Goal: Use online tool/utility: Utilize a website feature to perform a specific function

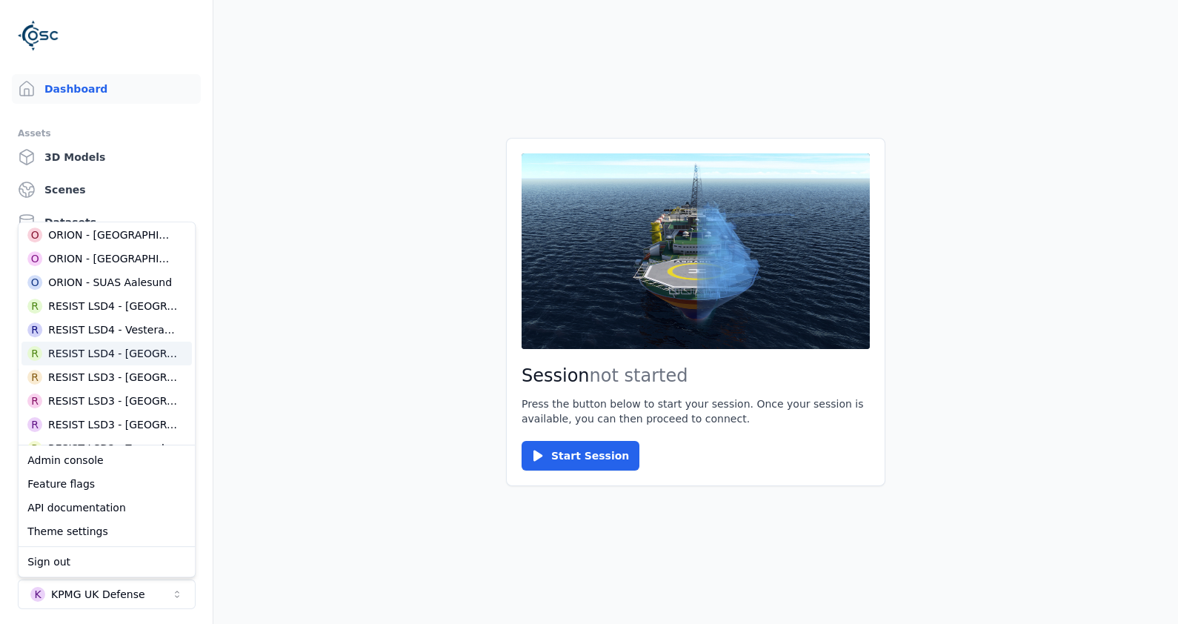
scroll to position [463, 0]
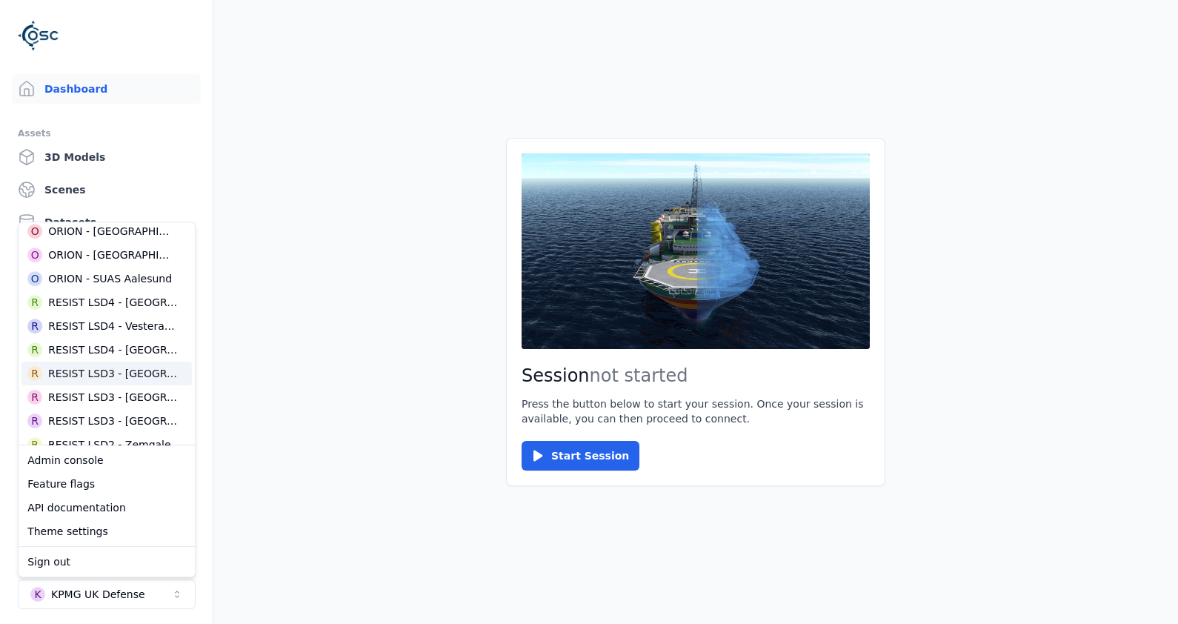
click at [151, 381] on div "R RESIST LSD3 - [GEOGRAPHIC_DATA]" at bounding box center [106, 373] width 170 height 24
click at [376, 413] on main "Session not started Press the button below to start your session. Once your ses…" at bounding box center [695, 312] width 964 height 624
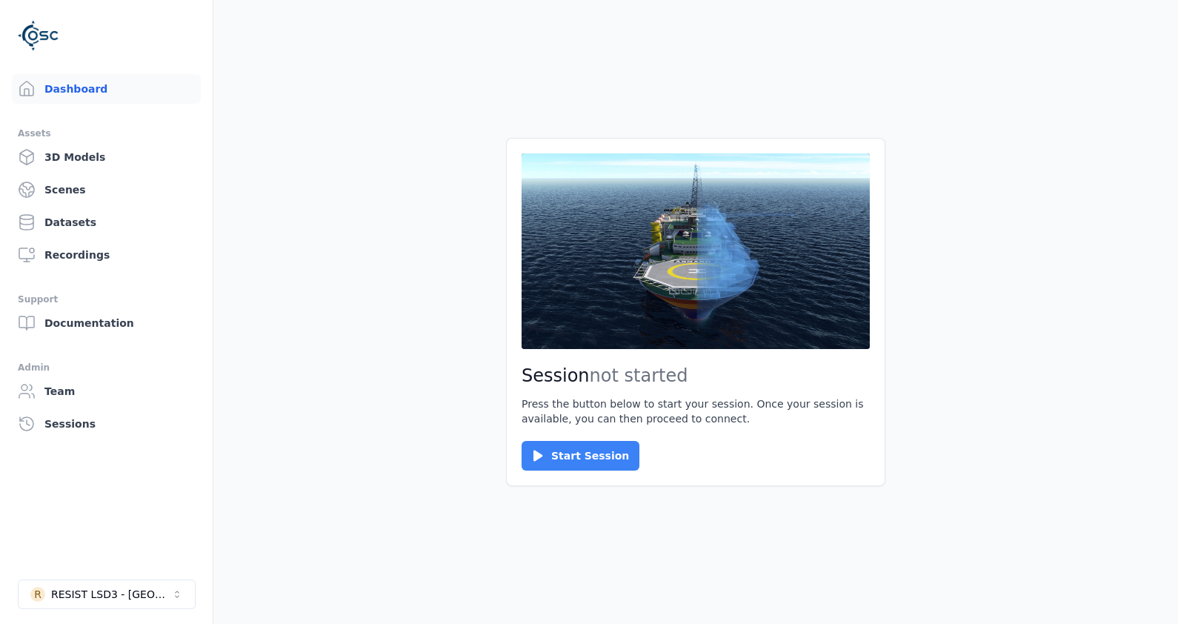
click at [607, 467] on button "Start Session" at bounding box center [580, 456] width 118 height 30
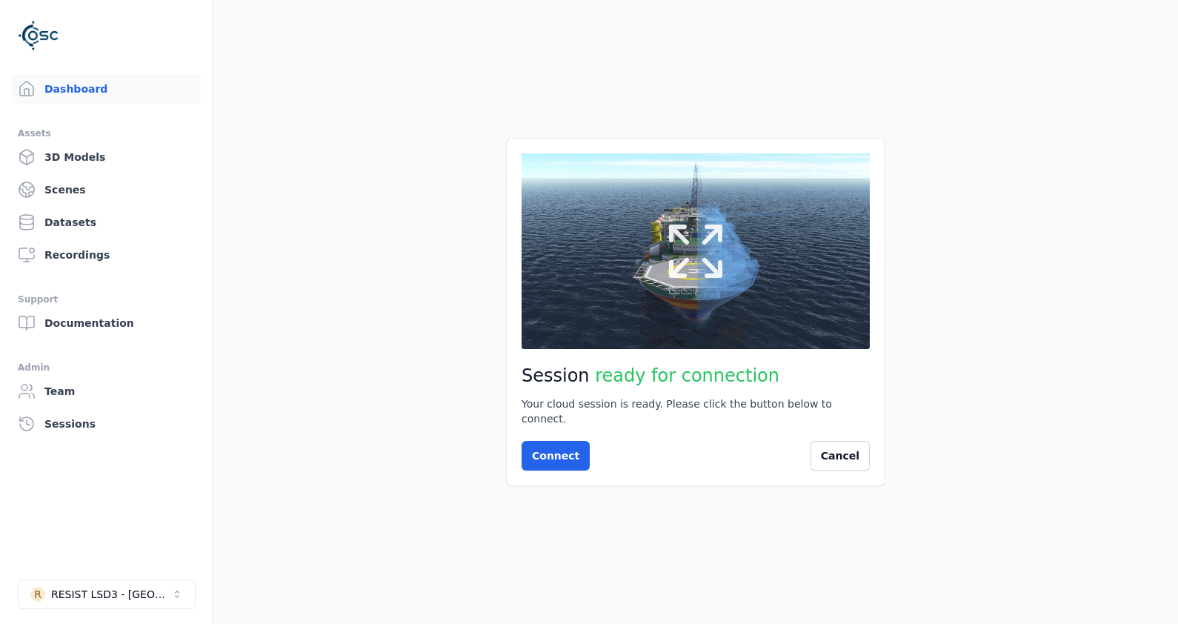
click at [756, 259] on button at bounding box center [695, 251] width 348 height 196
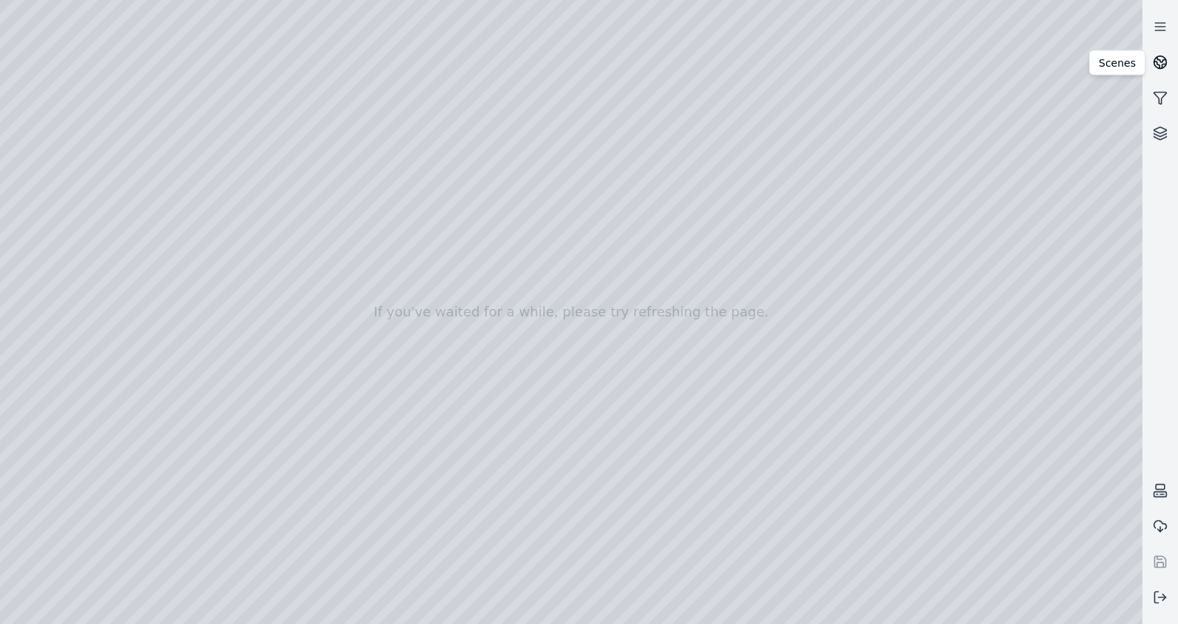
click at [1167, 61] on circle at bounding box center [1160, 62] width 13 height 13
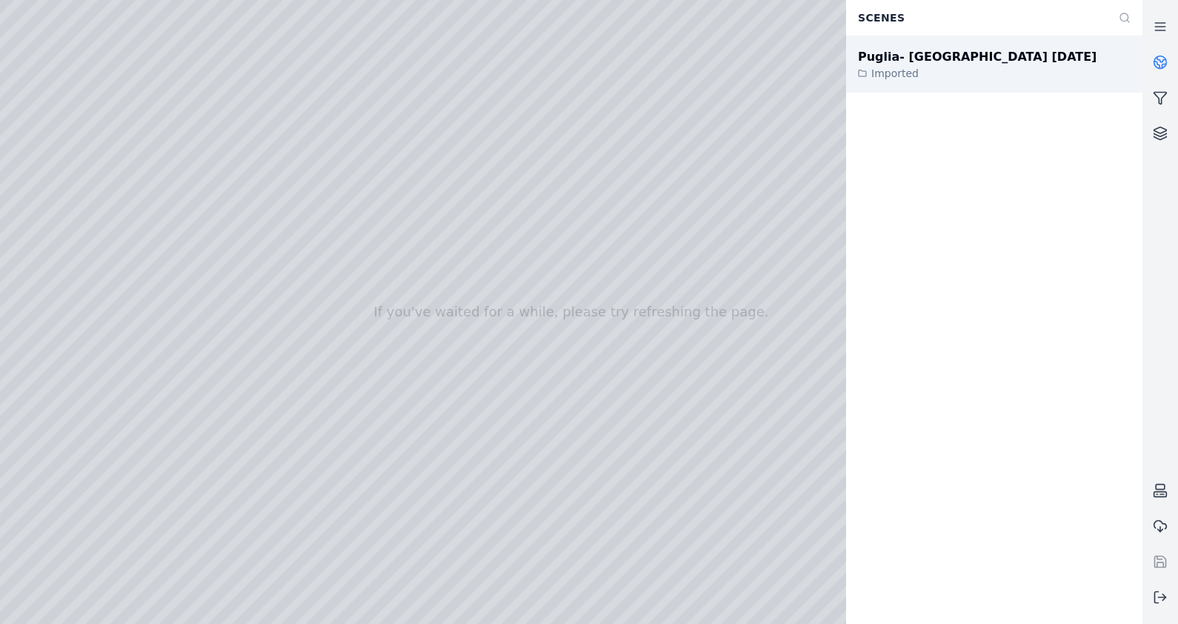
click at [1021, 60] on div "Puglia- [GEOGRAPHIC_DATA] [DATE] Imported" at bounding box center [994, 64] width 296 height 56
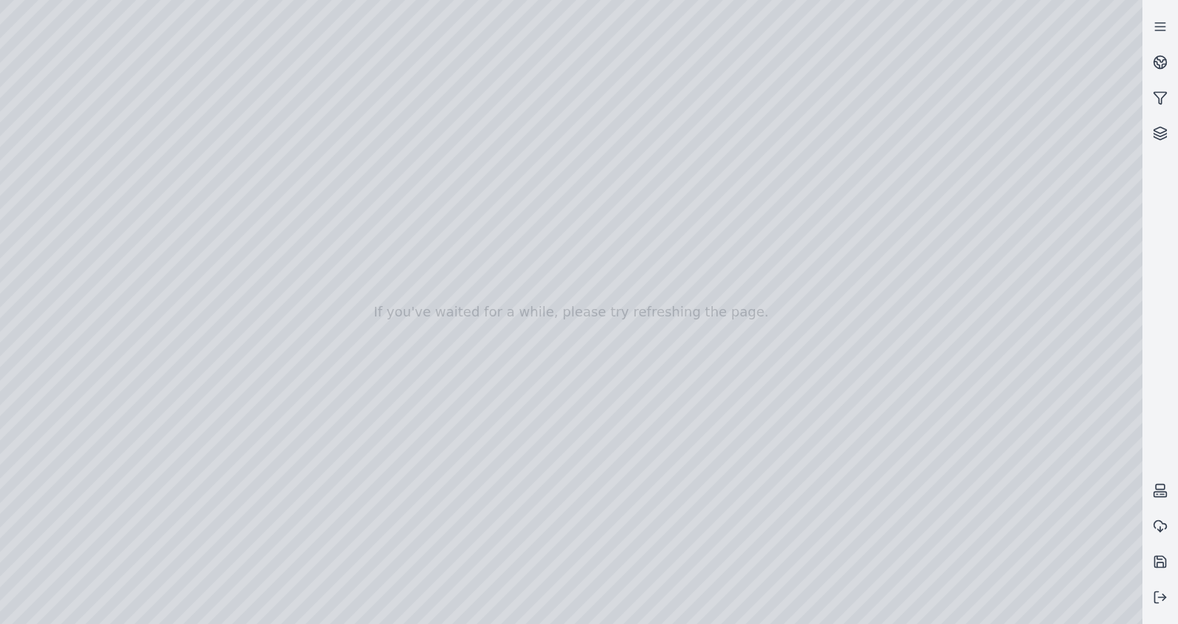
drag, startPoint x: 681, startPoint y: 461, endPoint x: 644, endPoint y: 440, distance: 42.2
drag, startPoint x: 641, startPoint y: 447, endPoint x: 623, endPoint y: 526, distance: 81.2
drag, startPoint x: 717, startPoint y: 436, endPoint x: 559, endPoint y: 376, distance: 168.5
drag, startPoint x: 510, startPoint y: 368, endPoint x: 561, endPoint y: 570, distance: 208.6
drag, startPoint x: 570, startPoint y: 446, endPoint x: 561, endPoint y: 474, distance: 29.5
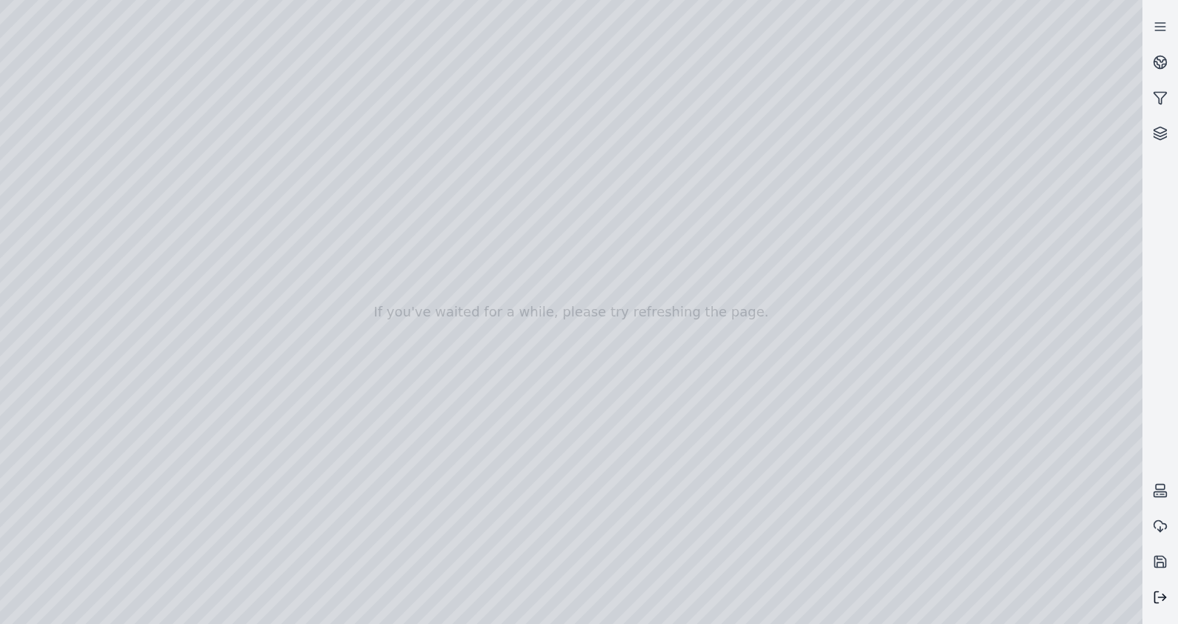
click at [1163, 599] on polyline at bounding box center [1163, 597] width 3 height 6
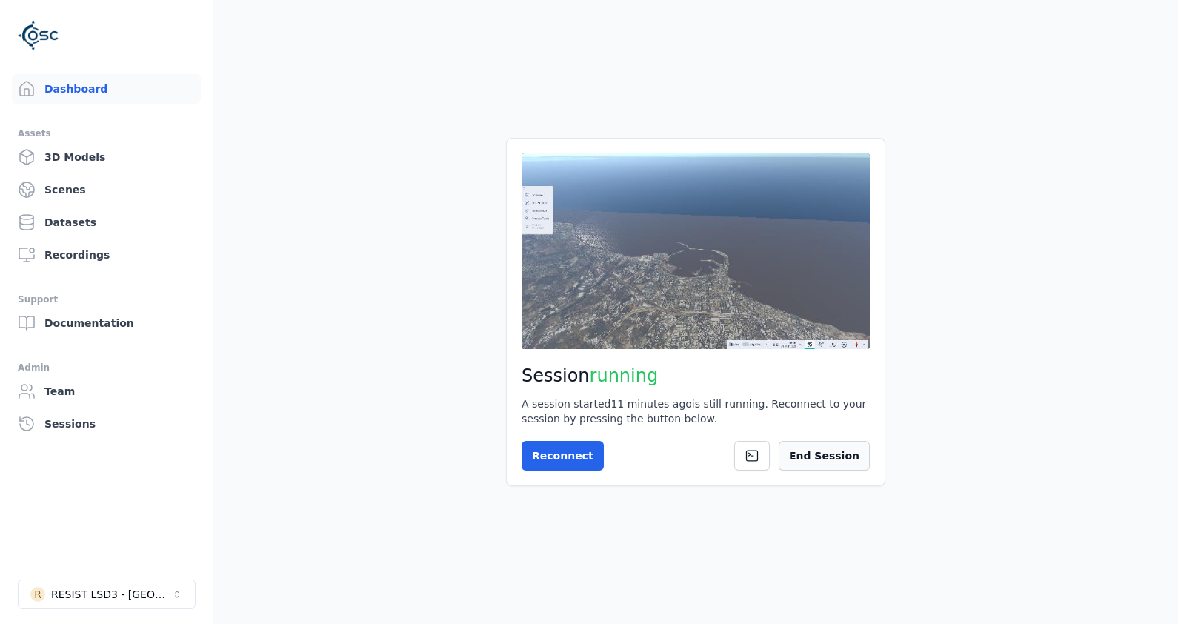
click at [850, 452] on button "End Session" at bounding box center [823, 456] width 91 height 30
